Goal: Obtain resource: Obtain resource

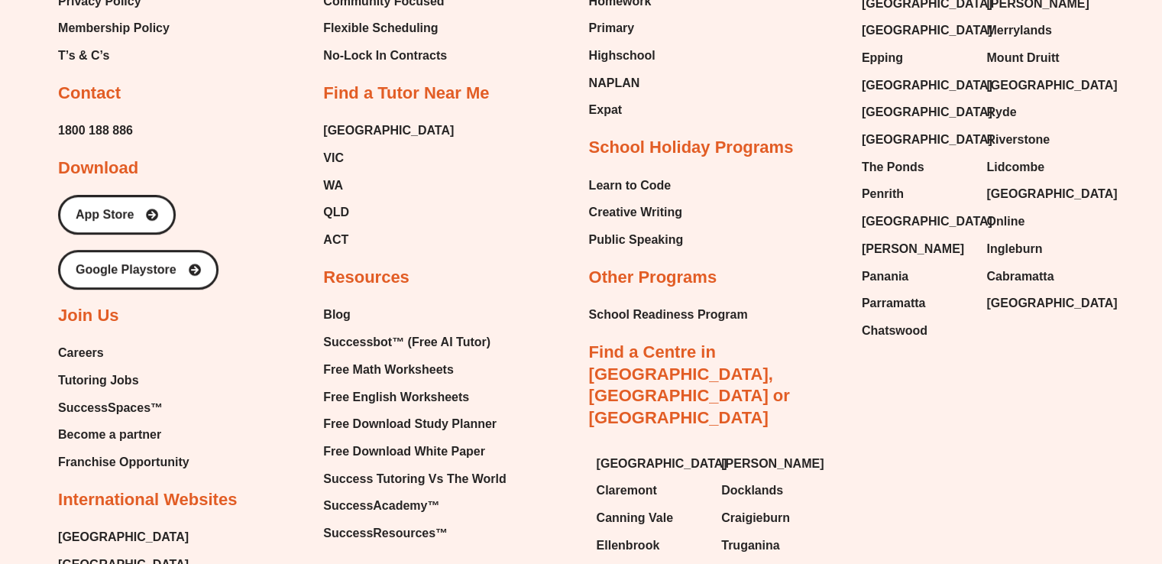
scroll to position [6683, 0]
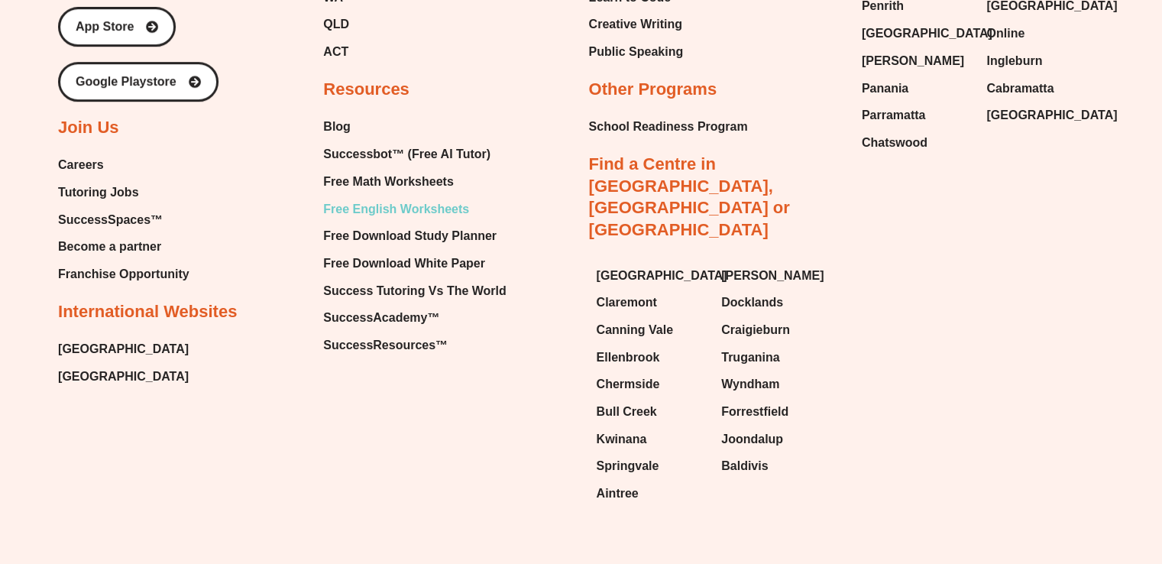
click at [403, 198] on span "Free English Worksheets" at bounding box center [396, 209] width 146 height 23
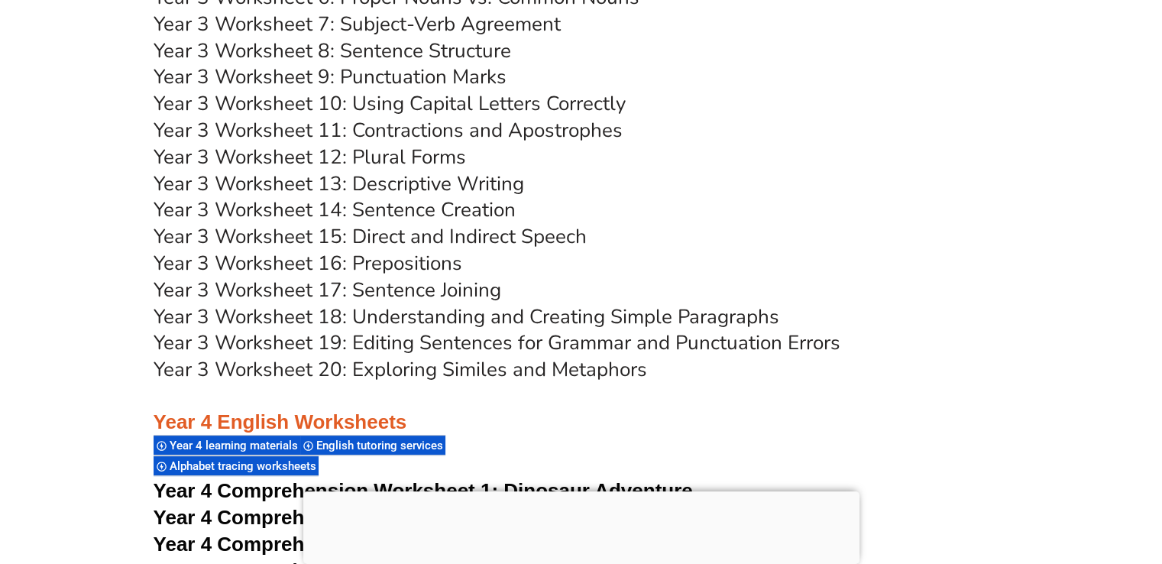
scroll to position [6034, 0]
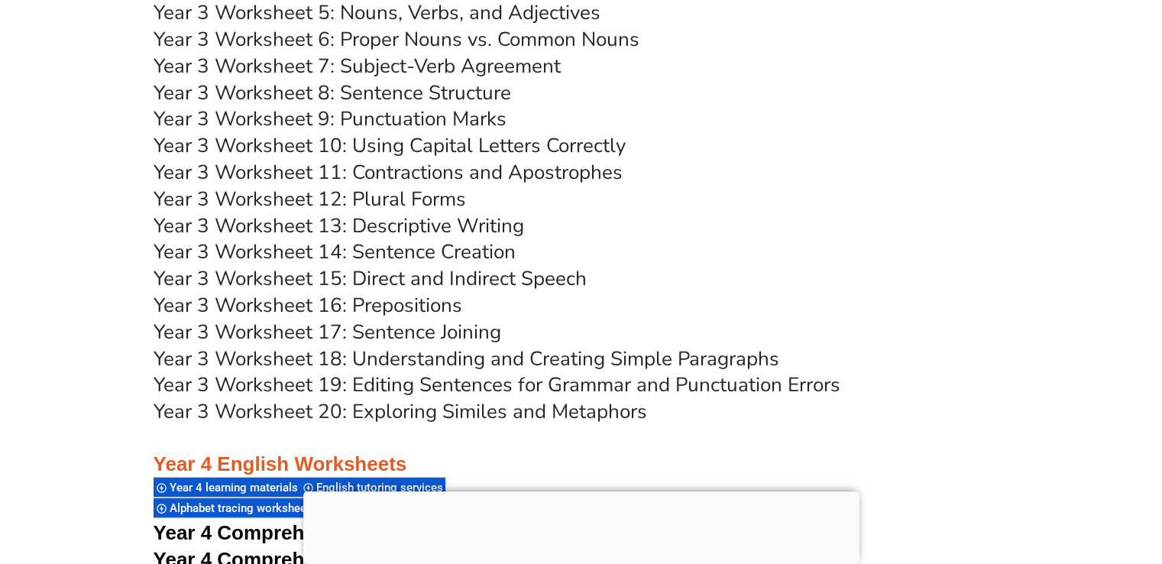
click at [309, 195] on link "Year 3 Worksheet 12: Plural Forms" at bounding box center [310, 199] width 313 height 27
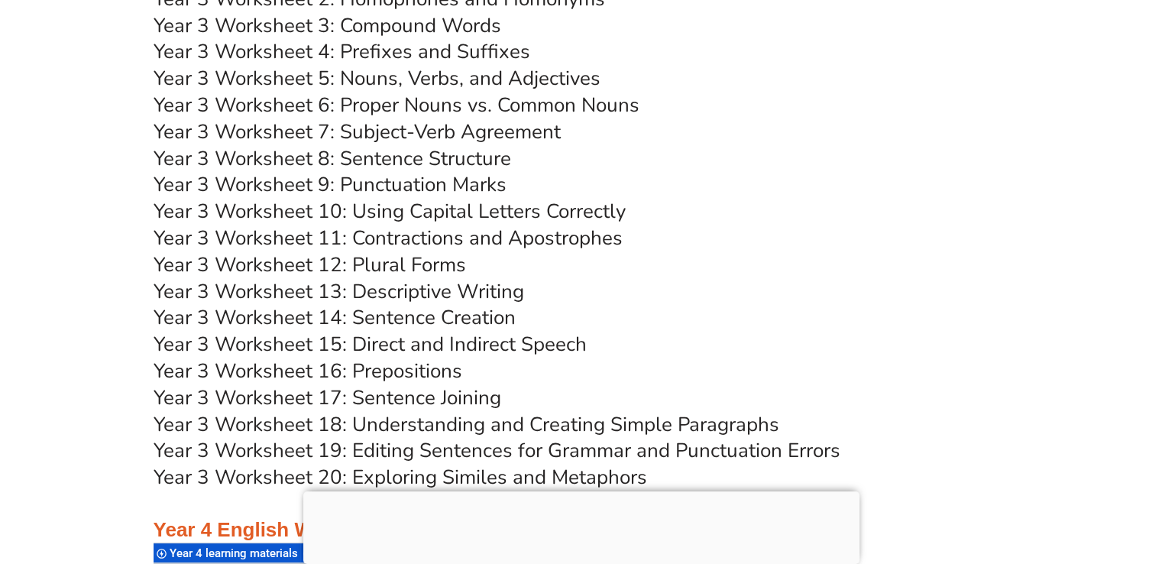
scroll to position [5954, 0]
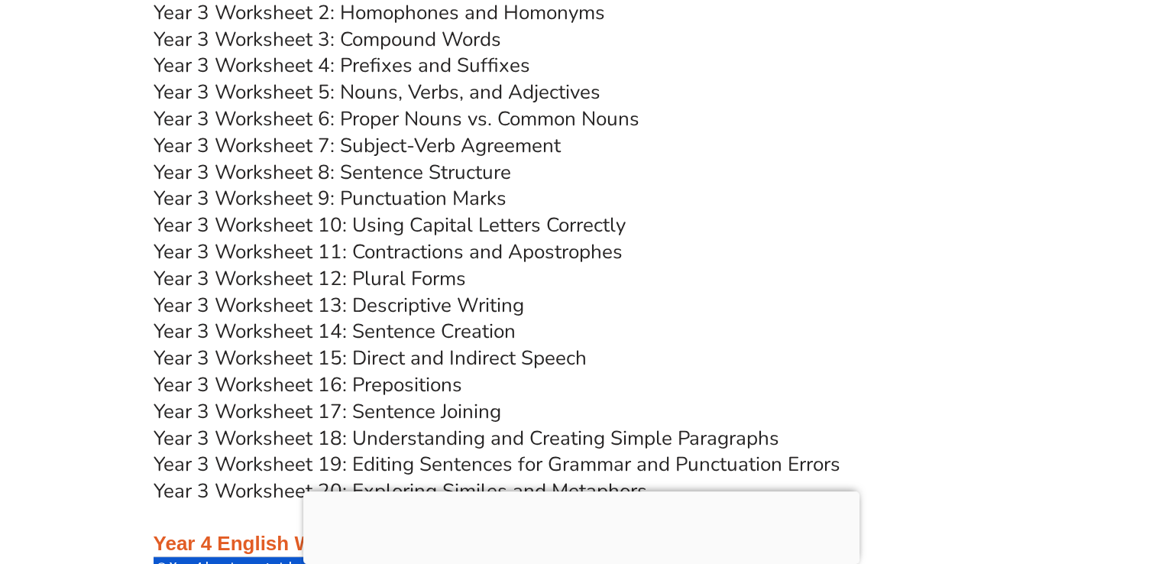
click at [432, 141] on link "Year 3 Worksheet 7: Subject-Verb Agreement" at bounding box center [357, 145] width 407 height 27
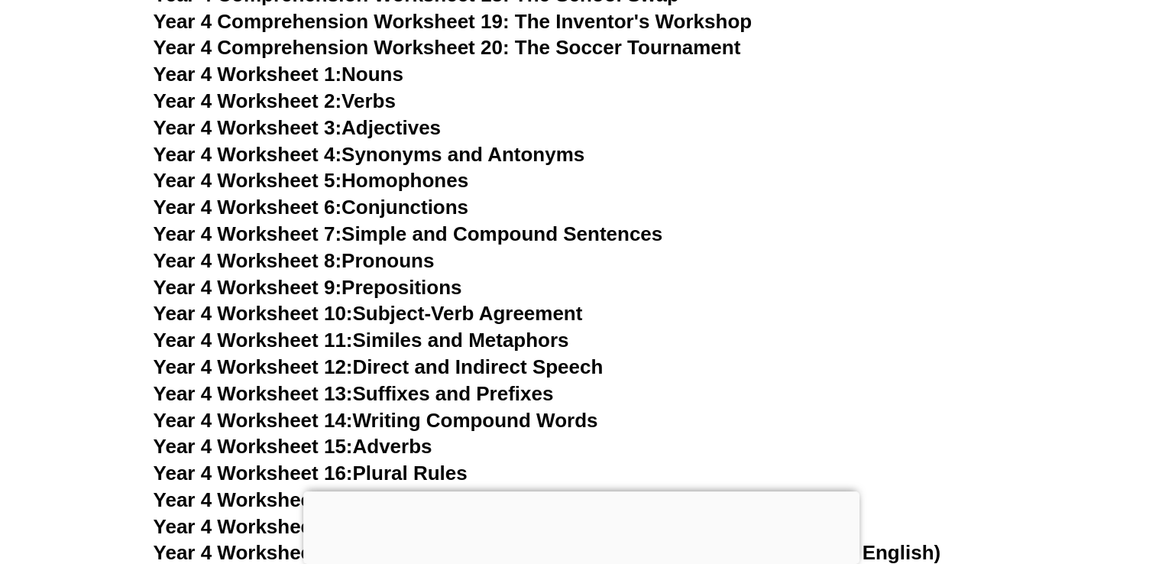
scroll to position [7027, 0]
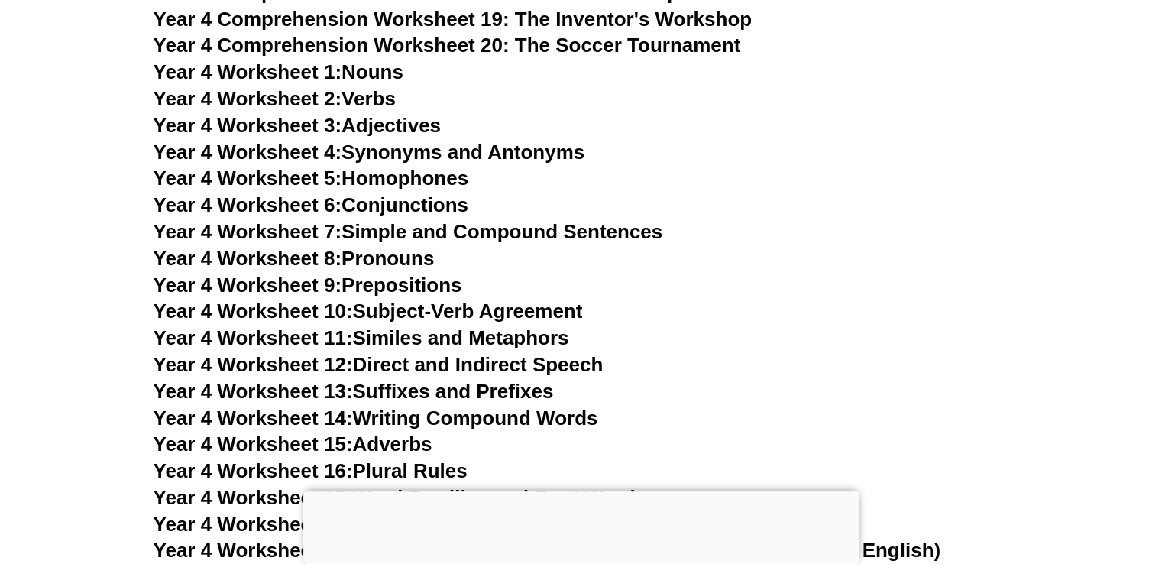
click at [446, 338] on link "Year 4 Worksheet 11: Similes and Metaphors" at bounding box center [362, 337] width 416 height 23
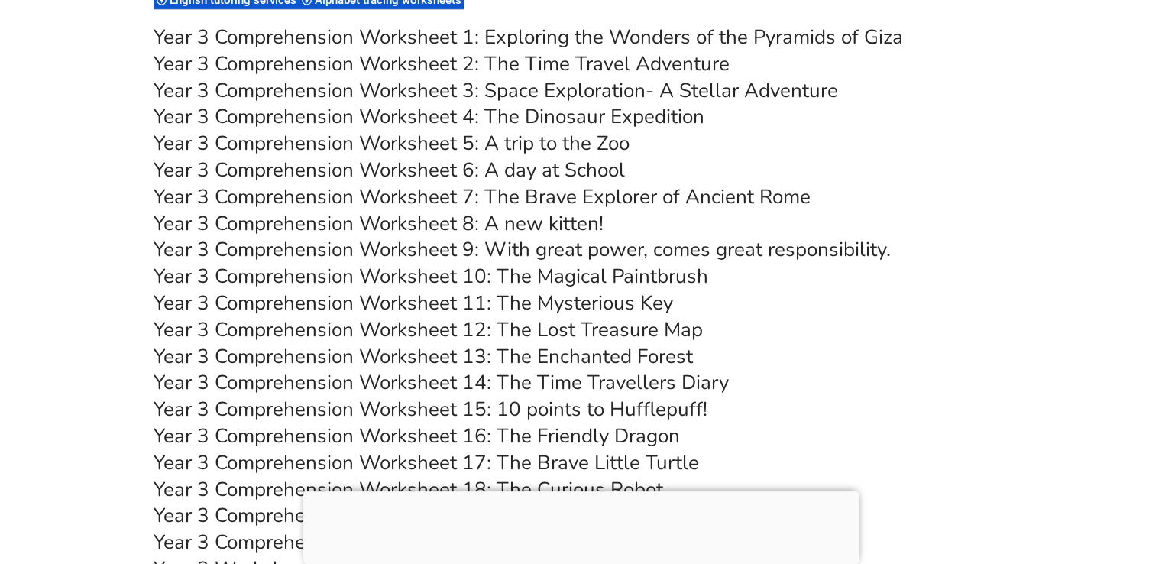
scroll to position [5376, 0]
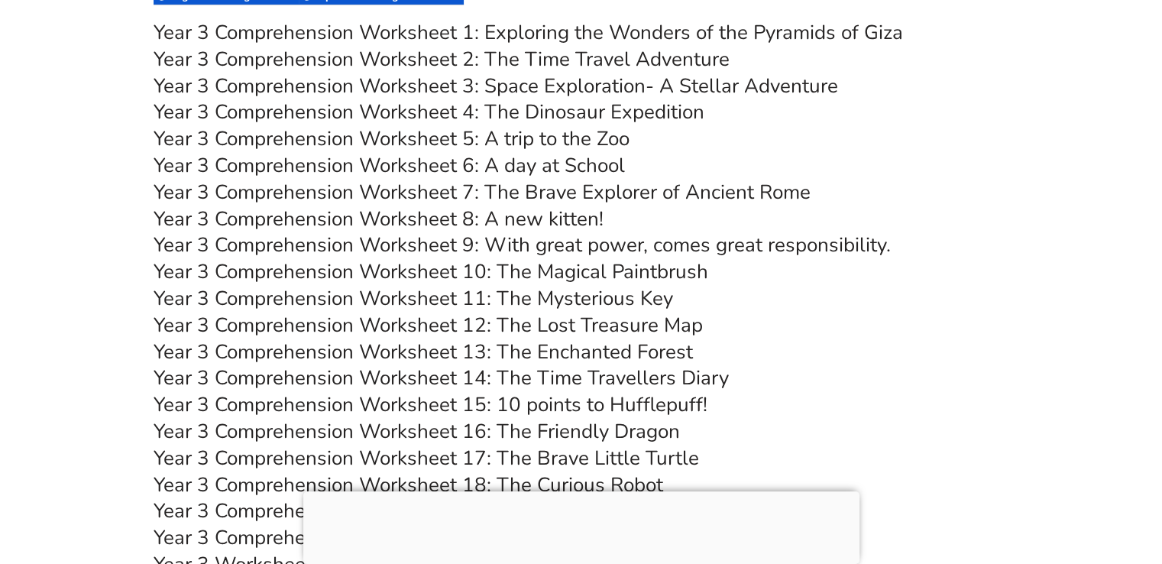
click at [520, 160] on link "Year 3 Comprehension Worksheet 6: A day at School" at bounding box center [389, 165] width 471 height 27
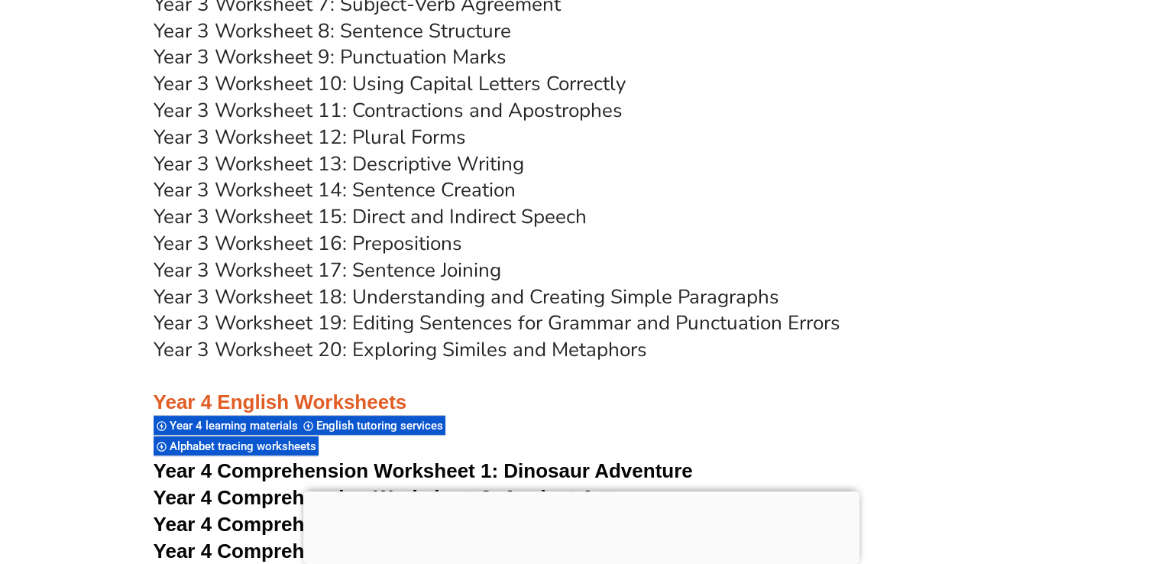
scroll to position [6110, 0]
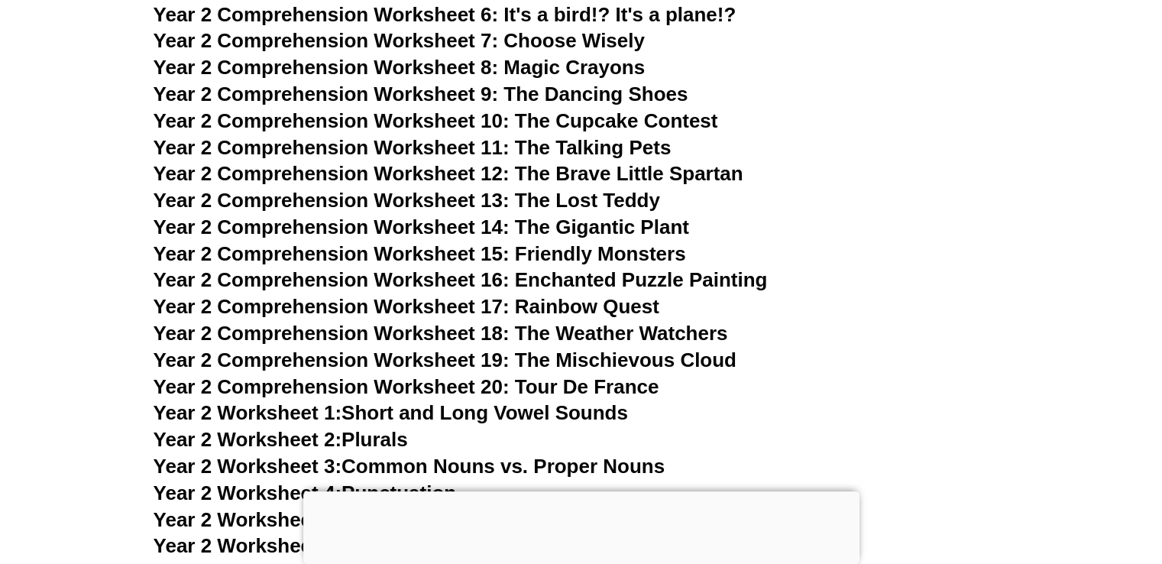
scroll to position [4123, 0]
